Goal: Task Accomplishment & Management: Use online tool/utility

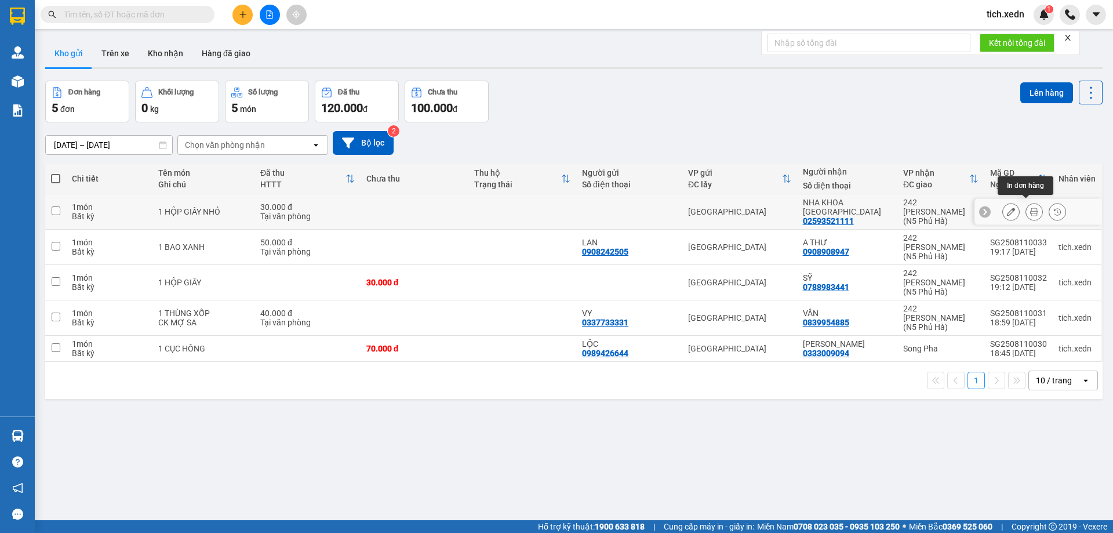
click at [1030, 208] on icon at bounding box center [1034, 212] width 8 height 8
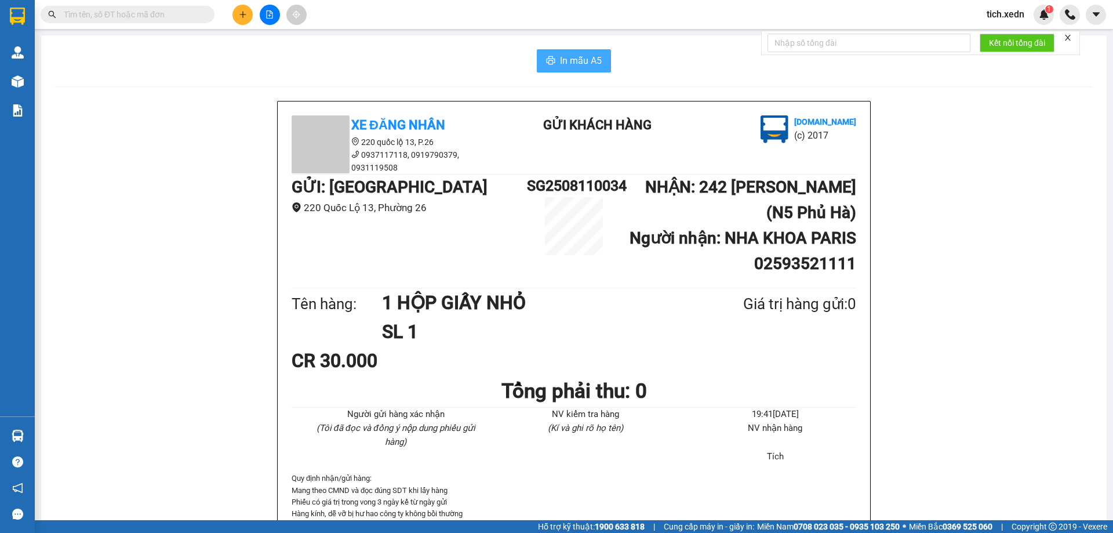
click at [571, 49] on button "In mẫu A5" at bounding box center [574, 60] width 74 height 23
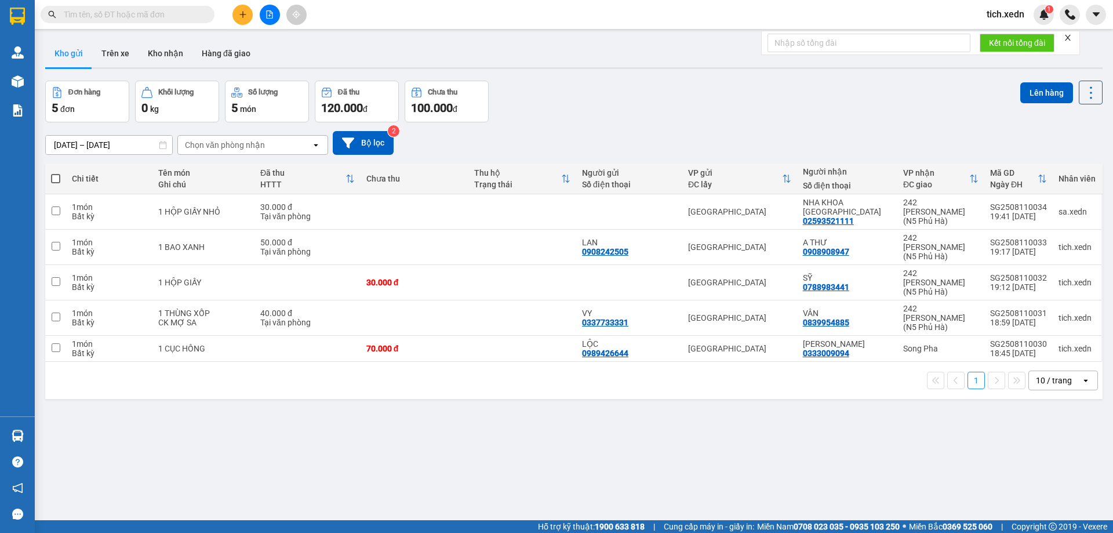
click at [54, 177] on span at bounding box center [55, 178] width 9 height 9
click at [56, 173] on input "checkbox" at bounding box center [56, 173] width 0 height 0
checkbox input "true"
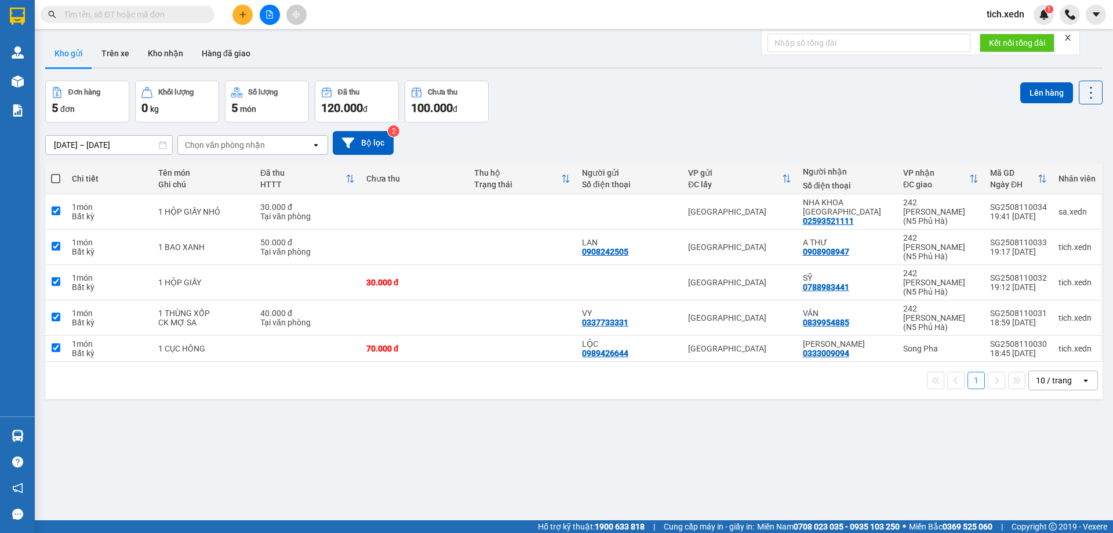
checkbox input "true"
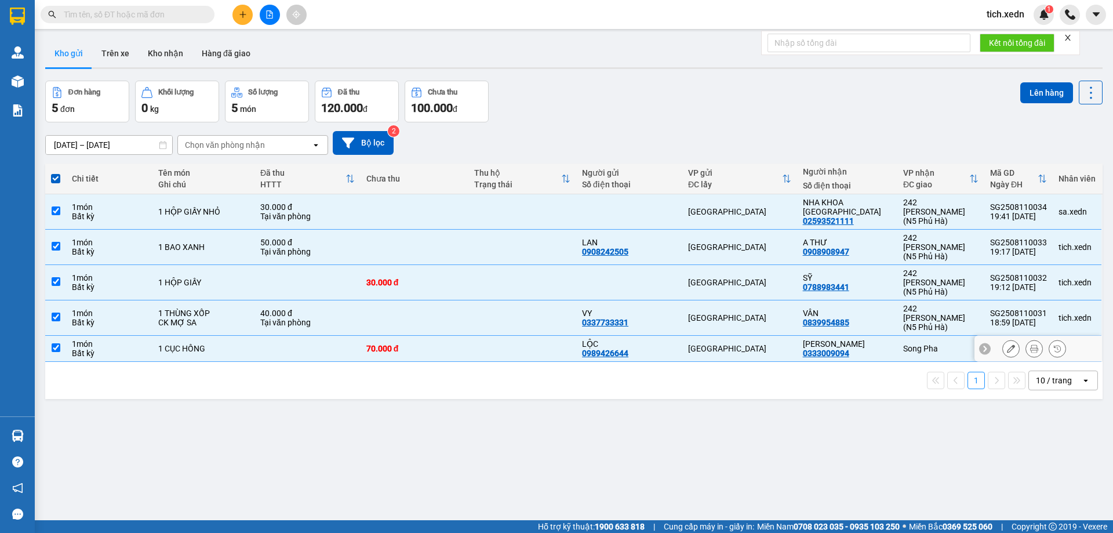
click at [762, 344] on div "[GEOGRAPHIC_DATA]" at bounding box center [739, 348] width 103 height 9
checkbox input "false"
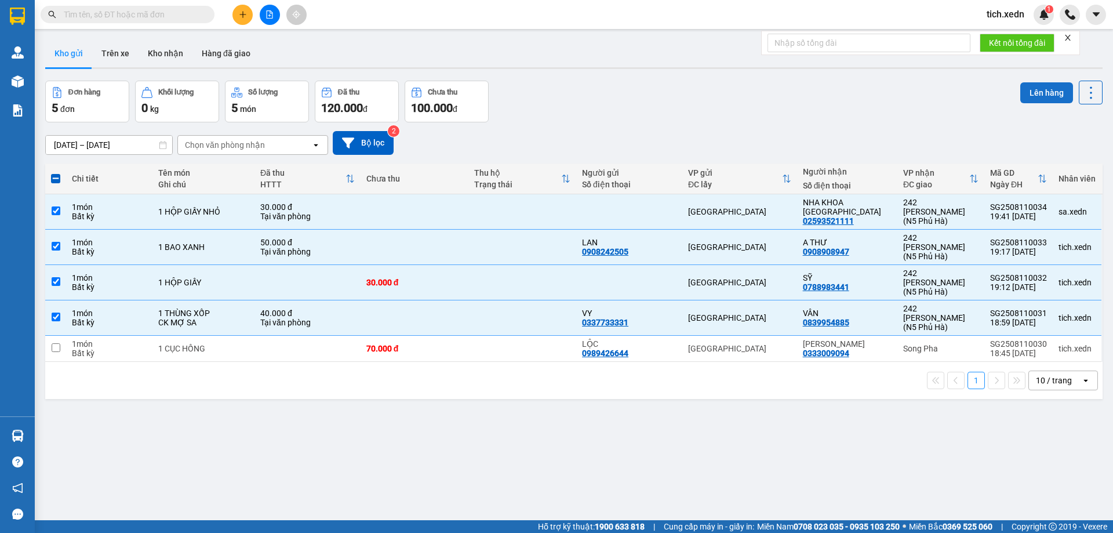
click at [1029, 88] on button "Lên hàng" at bounding box center [1046, 92] width 53 height 21
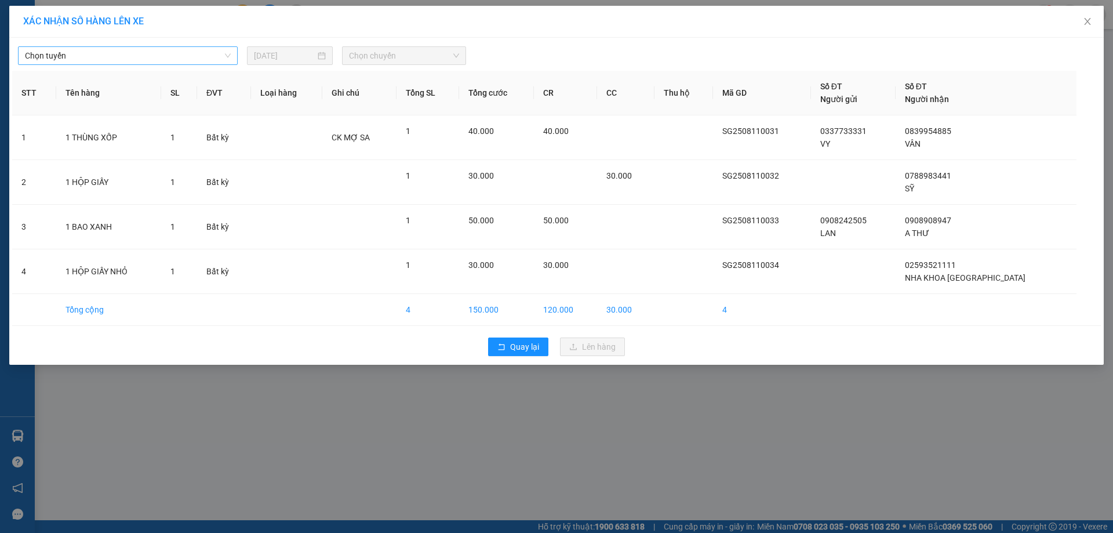
click at [222, 53] on span "Chọn tuyến" at bounding box center [128, 55] width 206 height 17
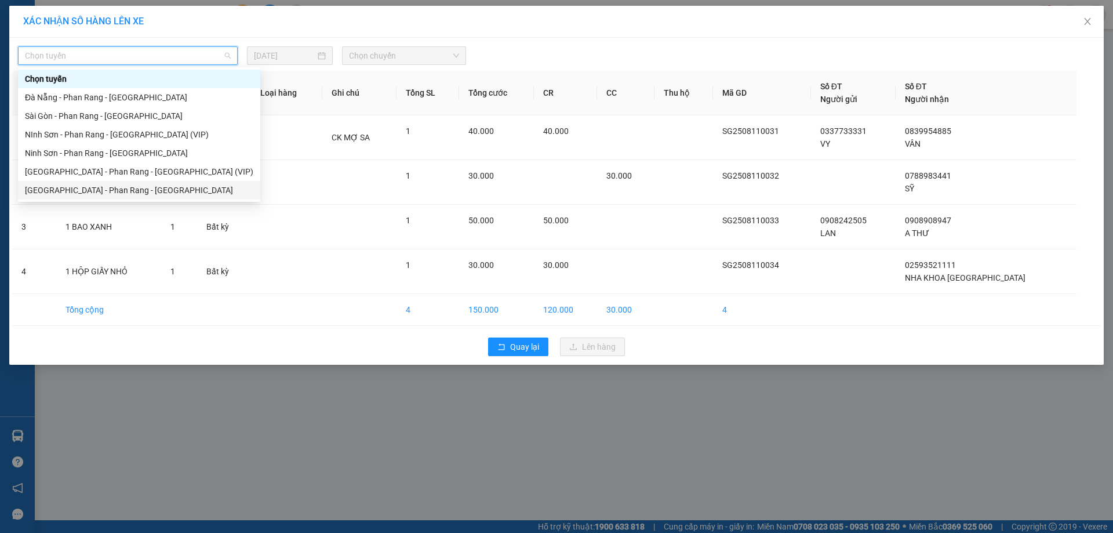
click at [206, 197] on div "[GEOGRAPHIC_DATA] - Phan Rang - [GEOGRAPHIC_DATA]" at bounding box center [139, 190] width 242 height 19
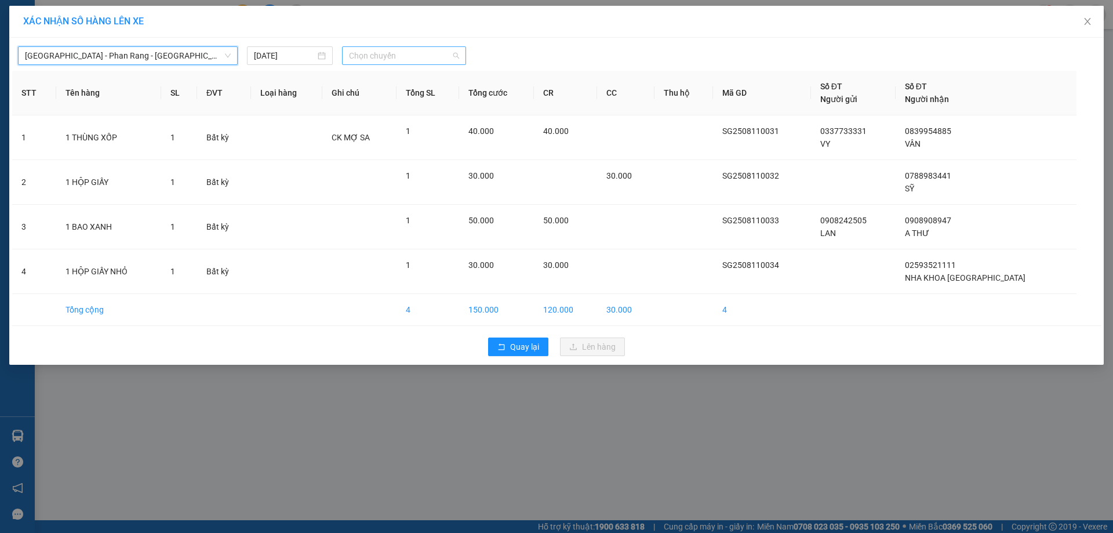
click at [381, 60] on span "Chọn chuyến" at bounding box center [404, 55] width 110 height 17
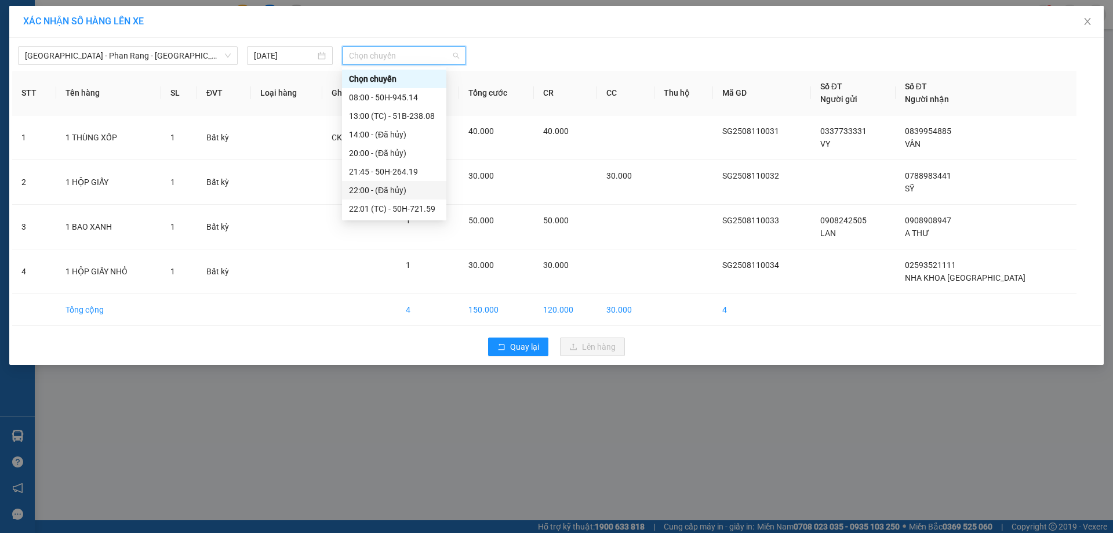
click at [428, 199] on div "22:00 - (Đã hủy)" at bounding box center [394, 190] width 104 height 19
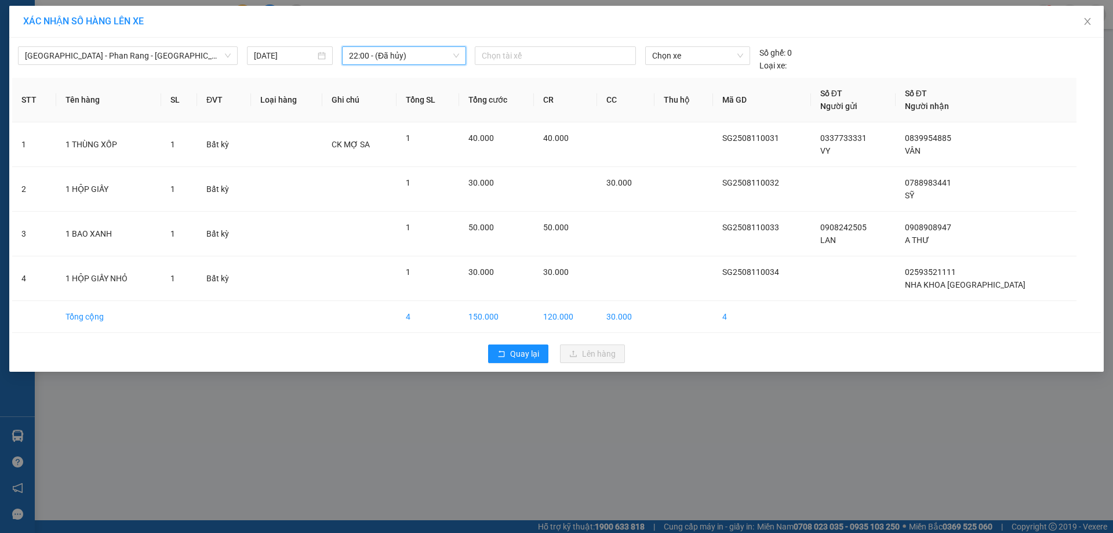
click at [419, 52] on span "22:00 - (Đã hủy)" at bounding box center [404, 55] width 110 height 17
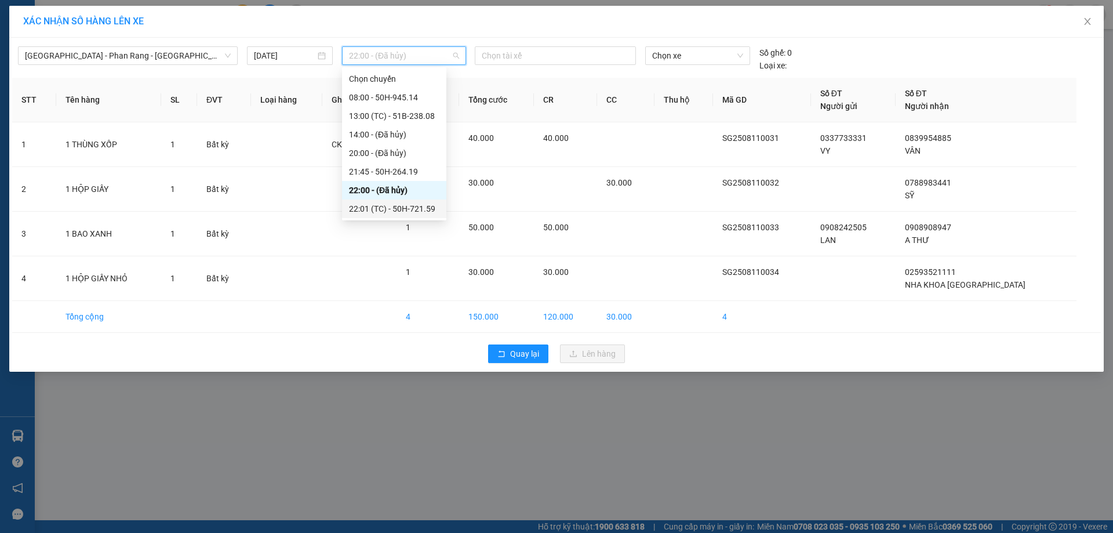
click at [427, 202] on div "22:01 (TC) - 50H-721.59" at bounding box center [394, 208] width 90 height 13
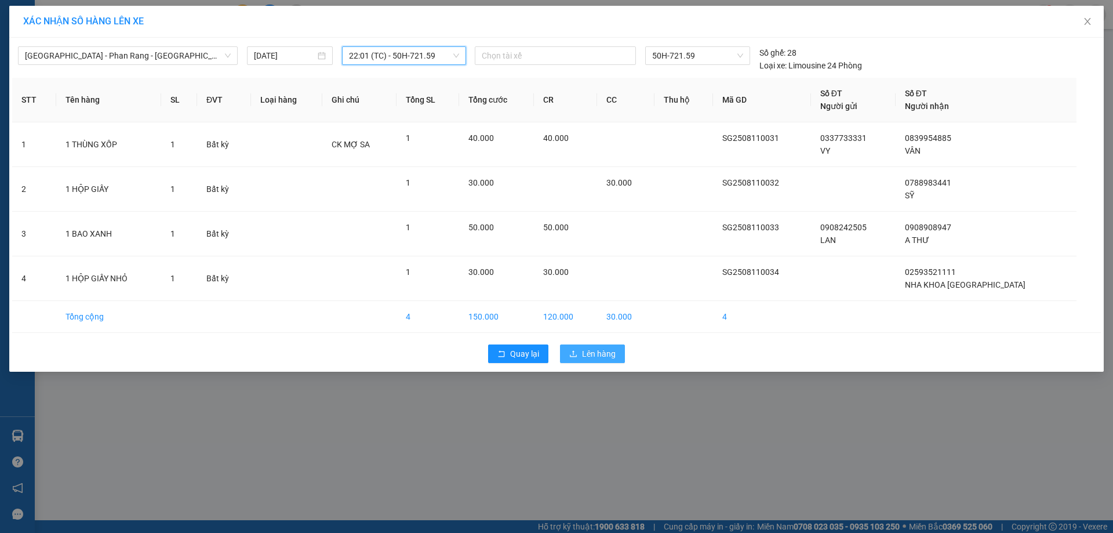
click at [571, 354] on icon "upload" at bounding box center [573, 354] width 8 height 8
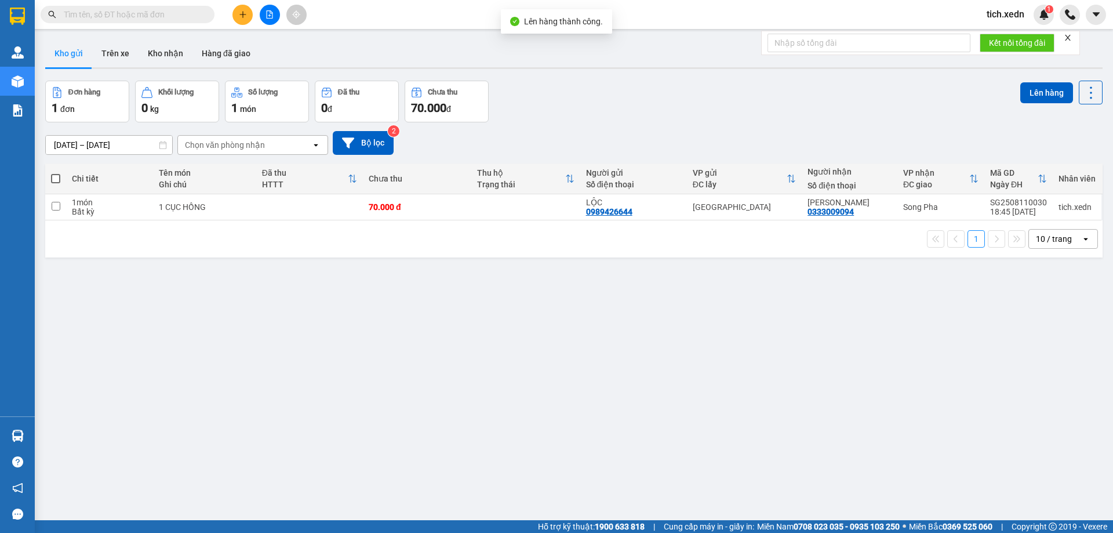
click at [54, 172] on th at bounding box center [55, 178] width 21 height 31
click at [56, 174] on th at bounding box center [55, 178] width 21 height 31
click at [56, 174] on span at bounding box center [55, 178] width 9 height 9
click at [56, 173] on input "checkbox" at bounding box center [56, 173] width 0 height 0
checkbox input "true"
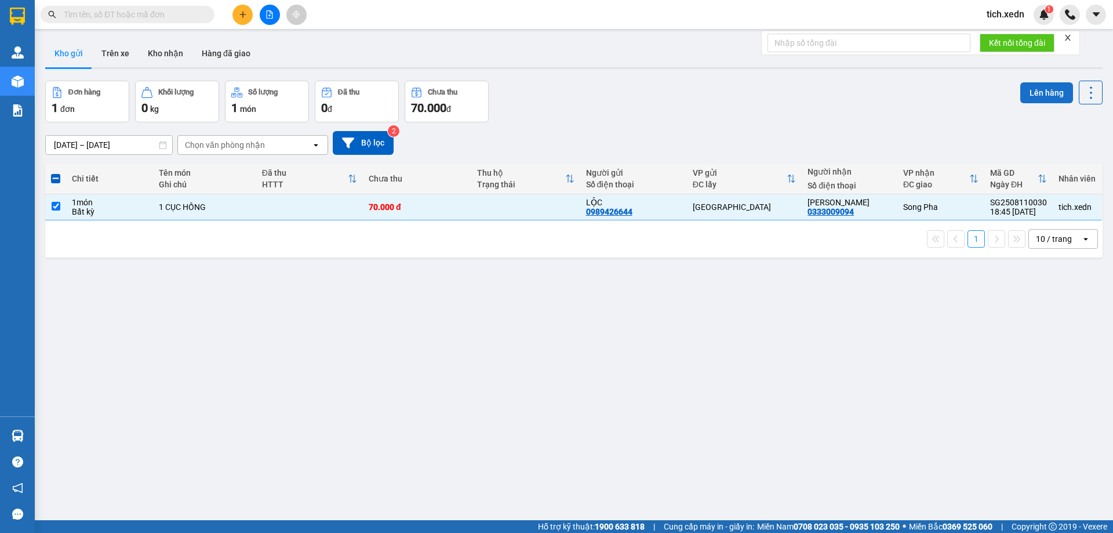
click at [1027, 85] on button "Lên hàng" at bounding box center [1046, 92] width 53 height 21
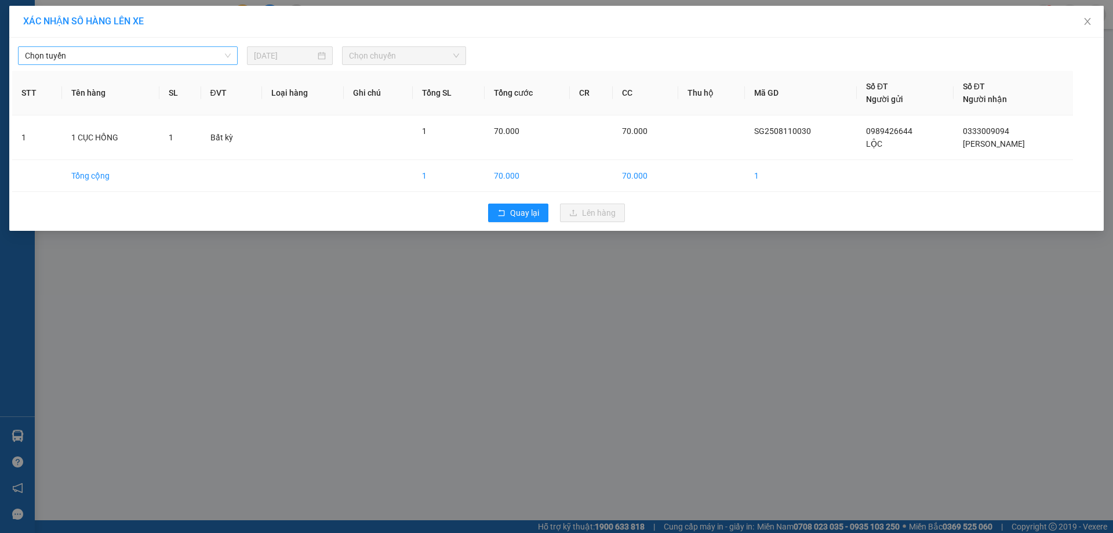
click at [227, 60] on span "Chọn tuyến" at bounding box center [128, 55] width 206 height 17
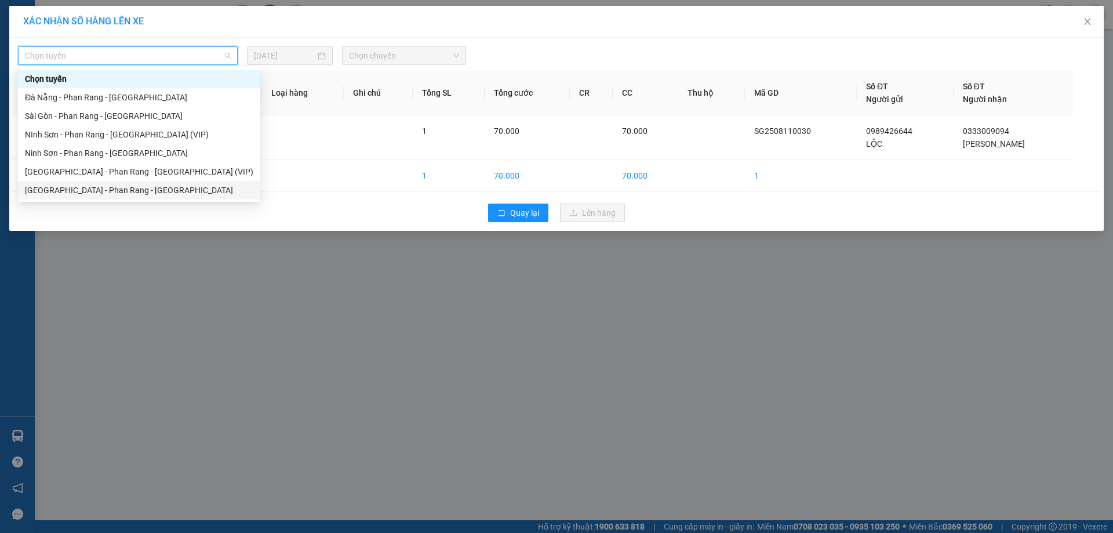
click at [224, 187] on div "[GEOGRAPHIC_DATA] - Phan Rang - [GEOGRAPHIC_DATA]" at bounding box center [139, 190] width 228 height 13
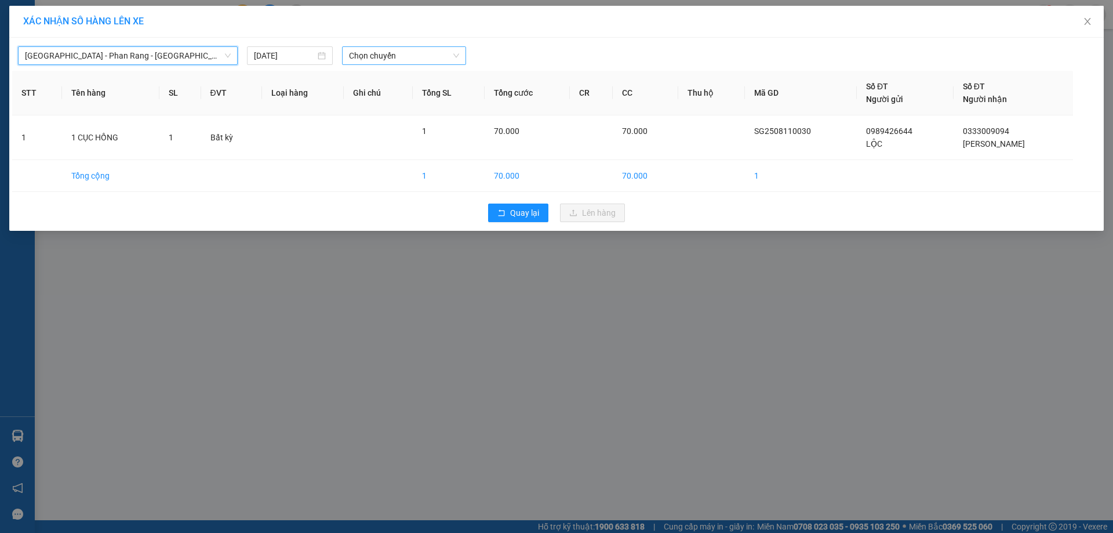
click at [385, 59] on span "Chọn chuyến" at bounding box center [404, 55] width 110 height 17
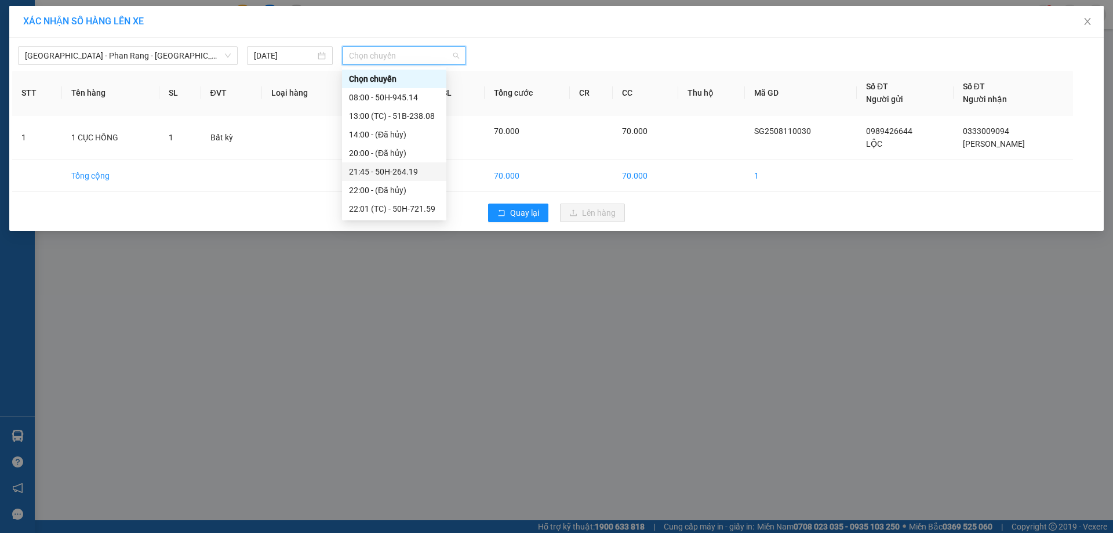
click at [419, 170] on div "21:45 - 50H-264.19" at bounding box center [394, 171] width 90 height 13
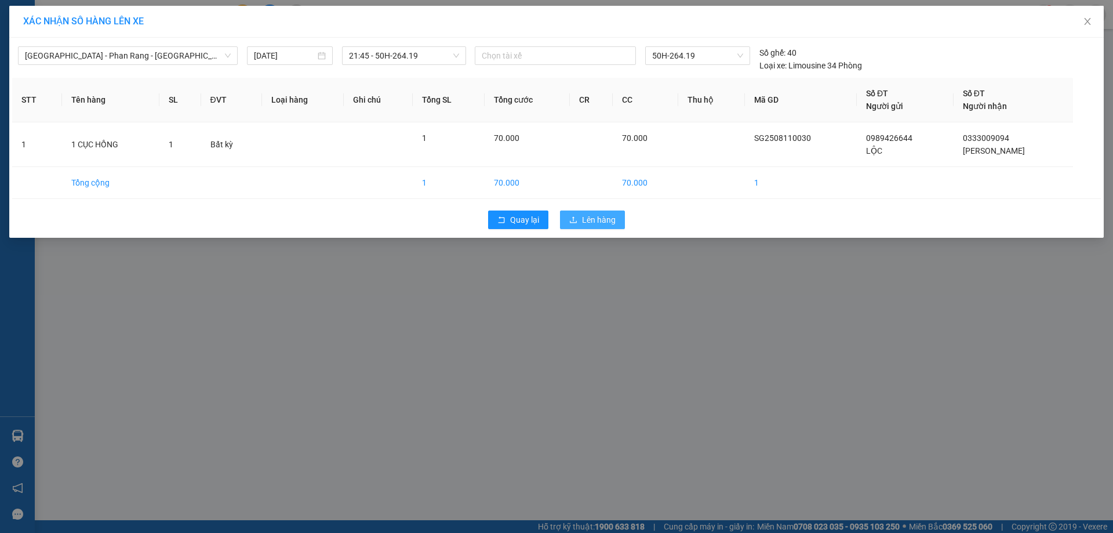
click at [591, 220] on span "Lên hàng" at bounding box center [599, 219] width 34 height 13
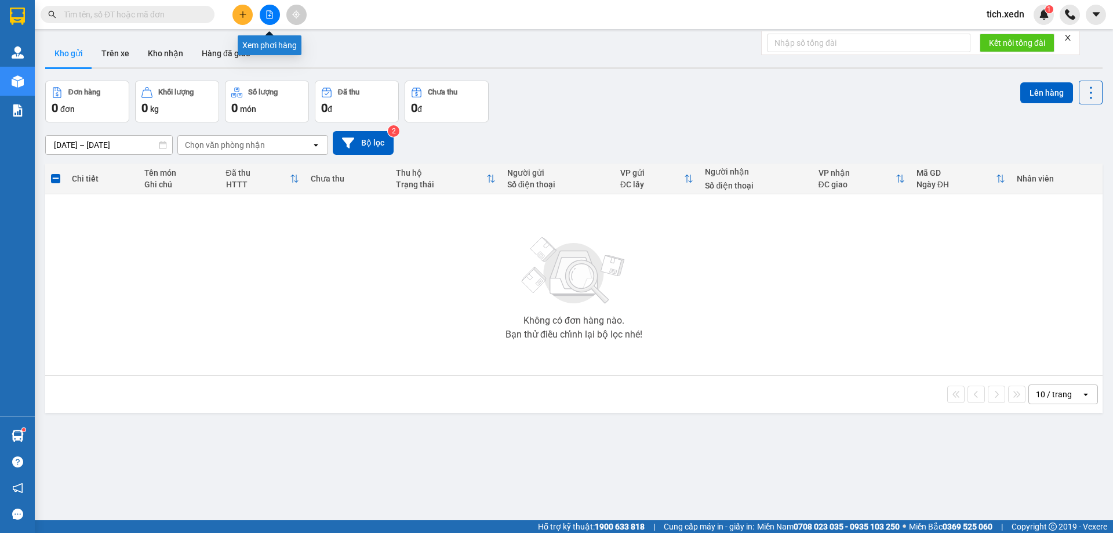
click at [263, 10] on button at bounding box center [270, 15] width 20 height 20
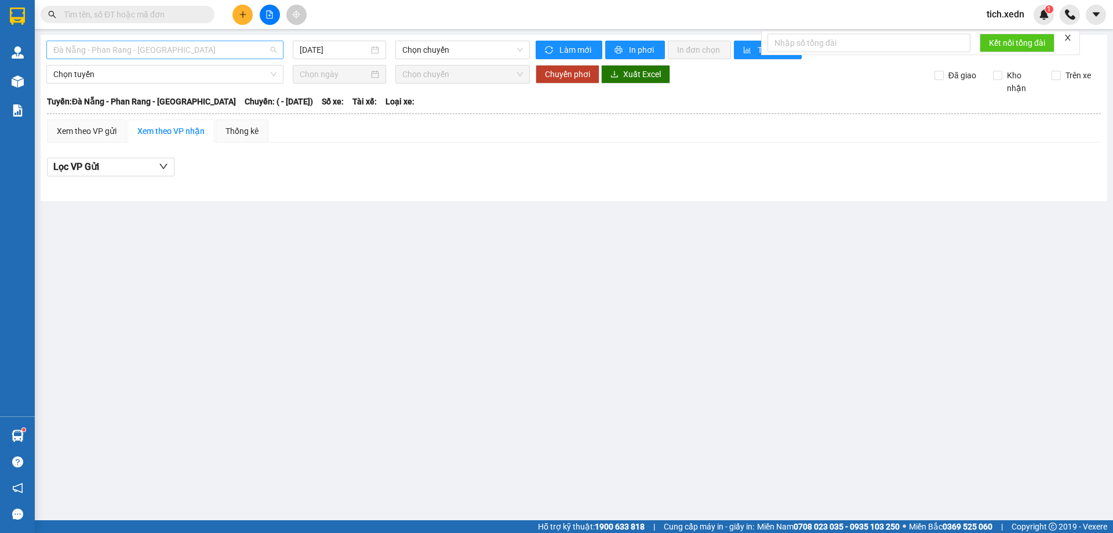
click at [256, 46] on span "Đà Nẵng - Phan Rang - [GEOGRAPHIC_DATA]" at bounding box center [164, 49] width 223 height 17
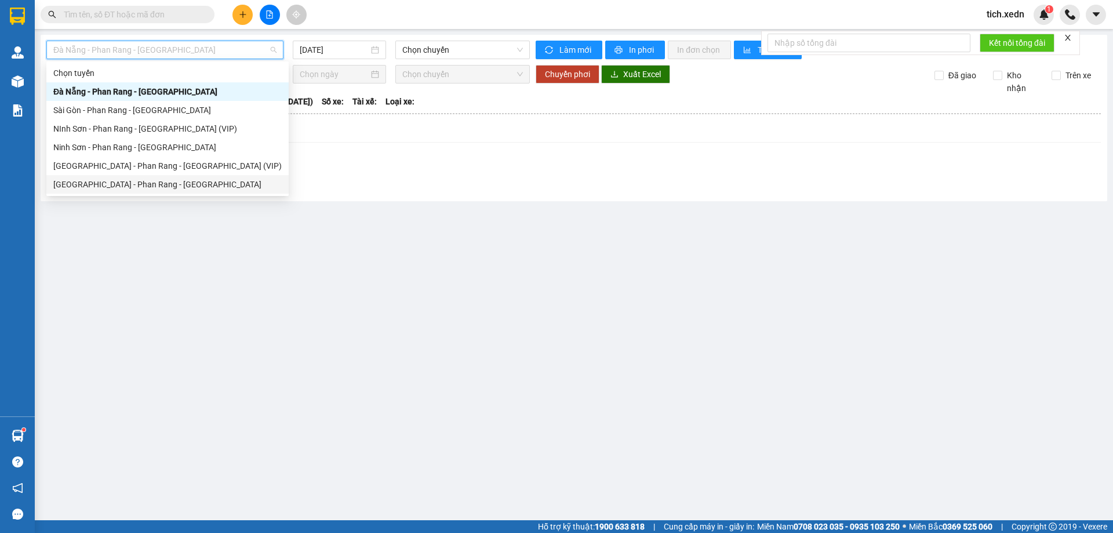
drag, startPoint x: 184, startPoint y: 180, endPoint x: 230, endPoint y: 183, distance: 45.9
click at [188, 180] on div "[GEOGRAPHIC_DATA] - Phan Rang - [GEOGRAPHIC_DATA]" at bounding box center [167, 184] width 228 height 13
type input "[DATE]"
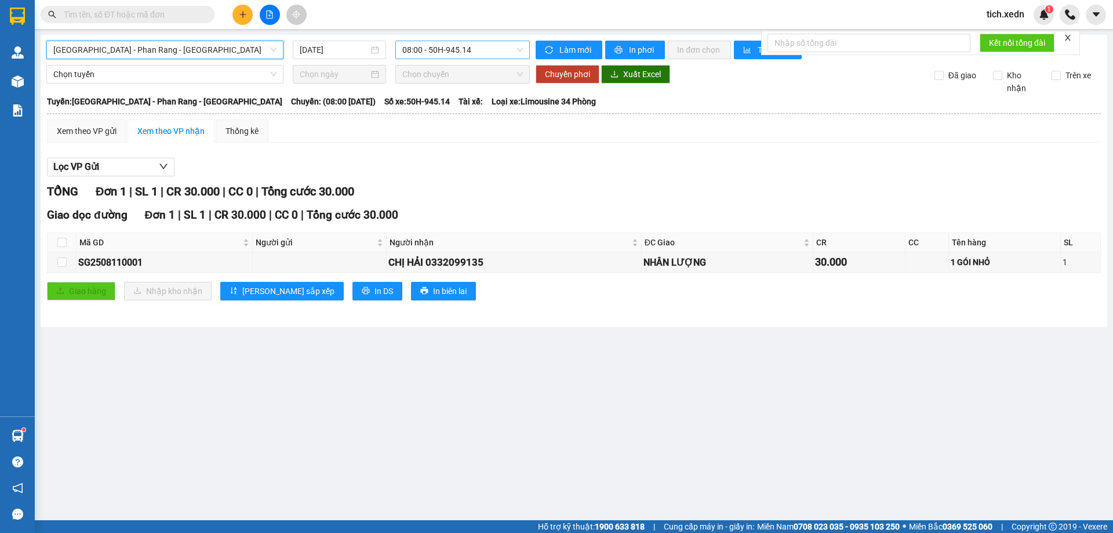
click at [445, 54] on span "08:00 - 50H-945.14" at bounding box center [462, 49] width 121 height 17
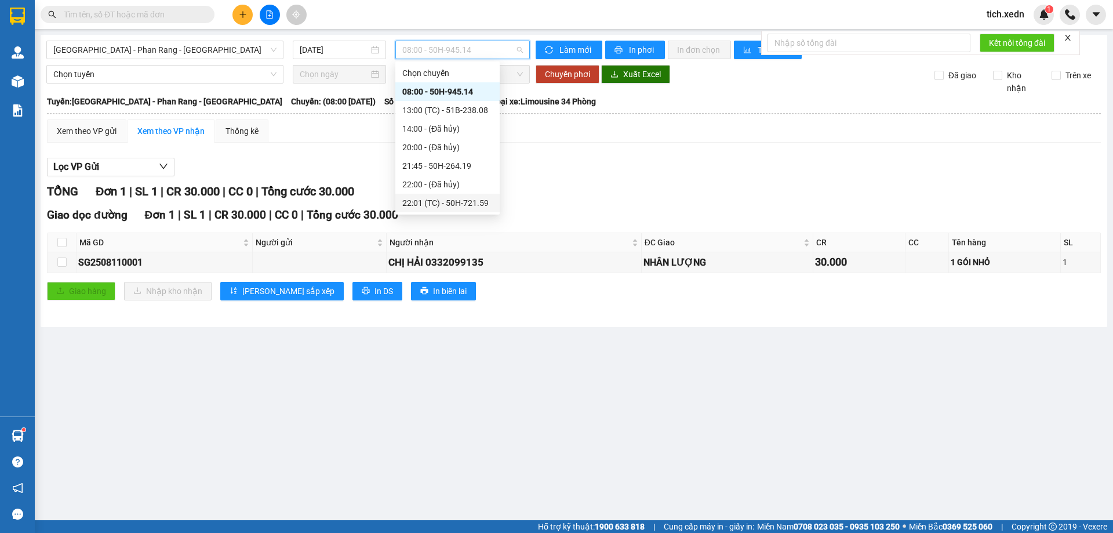
click at [463, 204] on div "22:01 (TC) - 50H-721.59" at bounding box center [447, 203] width 90 height 13
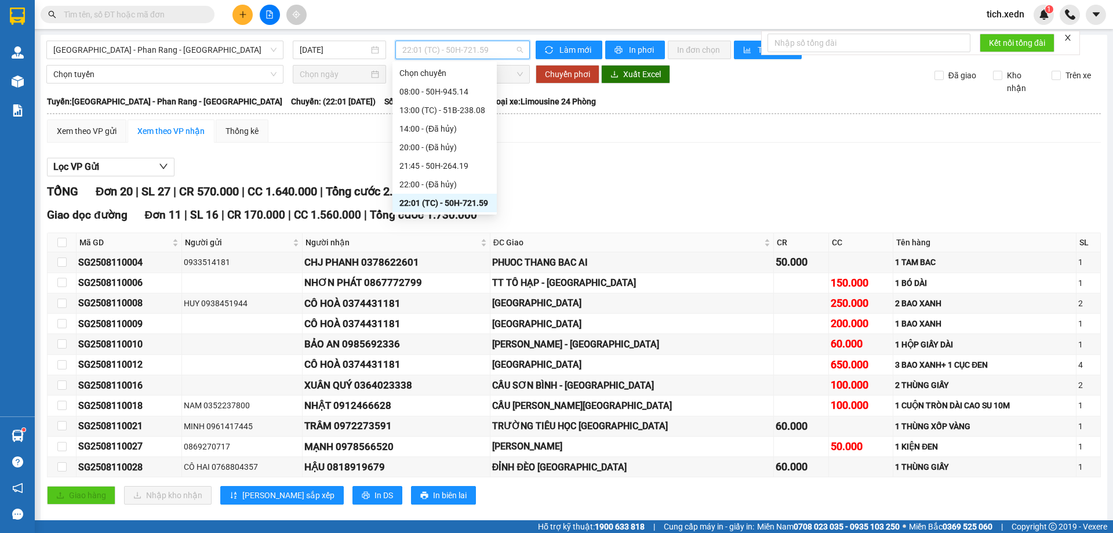
click at [490, 46] on span "22:01 (TC) - 50H-721.59" at bounding box center [462, 49] width 121 height 17
click at [490, 49] on span "22:01 (TC) - 50H-721.59" at bounding box center [462, 49] width 121 height 17
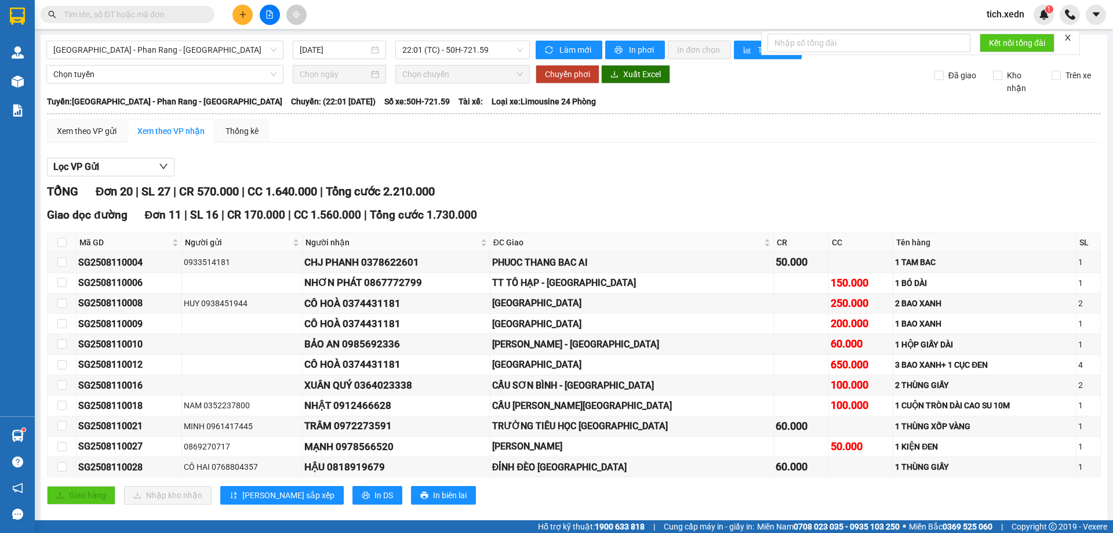
click at [512, 144] on div "Xem theo VP gửi Xem theo VP nhận Thống kê Lọc VP Gửi TỔNG Đơn 20 | SL 27 | CR …" at bounding box center [574, 454] width 1054 height 671
drag, startPoint x: 599, startPoint y: 35, endPoint x: 728, endPoint y: 48, distance: 129.4
drag, startPoint x: 728, startPoint y: 48, endPoint x: 539, endPoint y: 202, distance: 243.5
click at [539, 202] on div "TỔNG Đơn 20 | SL 27 | CR 570.000 | CC 1.640.000 | Tổng cước 2.210.000 Giao dọc …" at bounding box center [574, 487] width 1054 height 608
